Goal: Manage account settings

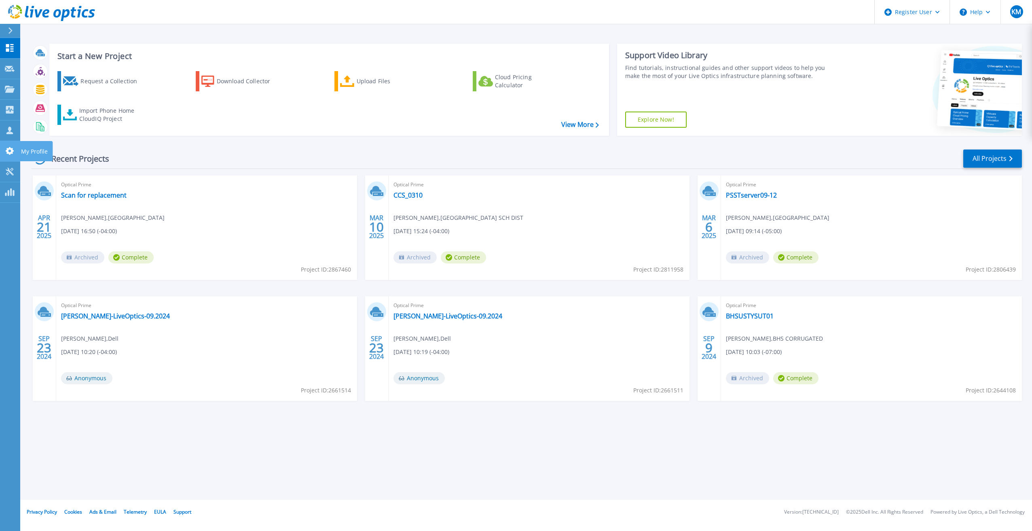
click at [14, 155] on link "My Profile My Profile" at bounding box center [10, 151] width 20 height 21
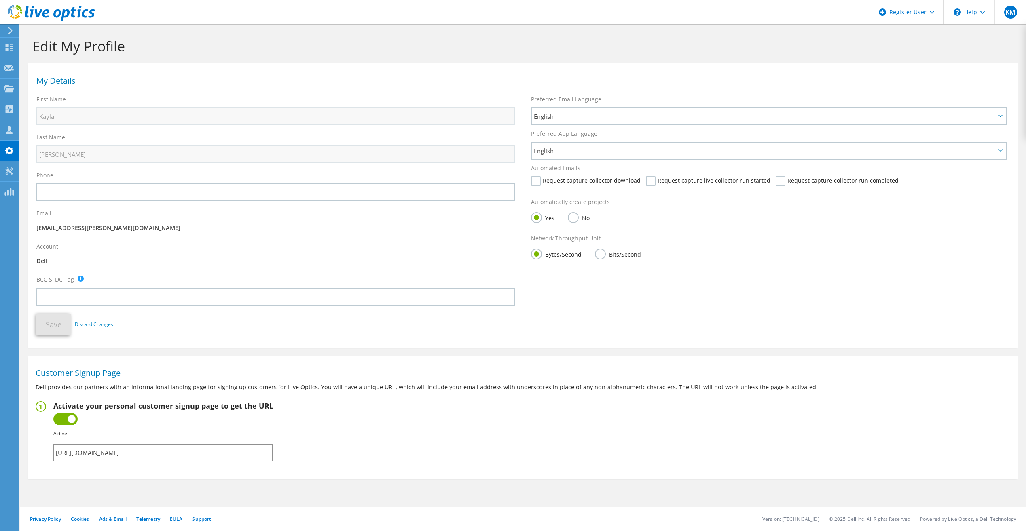
drag, startPoint x: 57, startPoint y: 455, endPoint x: 263, endPoint y: 453, distance: 206.6
click at [263, 453] on input "[URL][DOMAIN_NAME]" at bounding box center [162, 452] width 219 height 17
click at [315, 418] on fieldset "Activate your personal customer signup page to get the URL Inactive Active Fail…" at bounding box center [523, 431] width 975 height 60
